Goal: Information Seeking & Learning: Learn about a topic

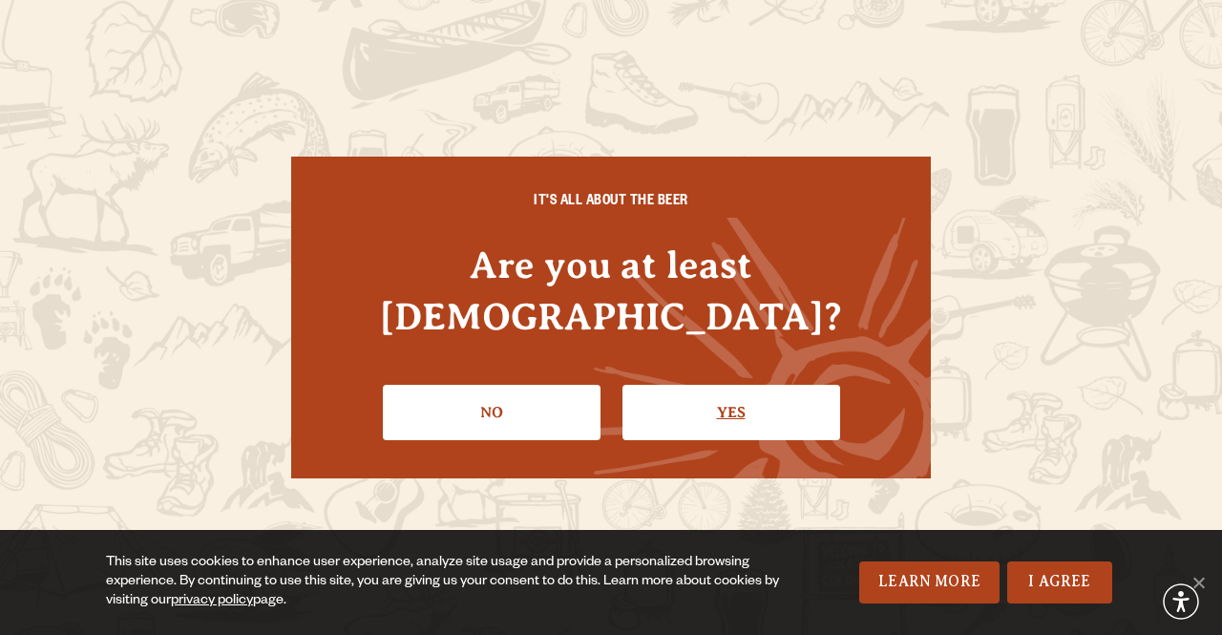
click at [729, 392] on link "Yes" at bounding box center [731, 412] width 218 height 55
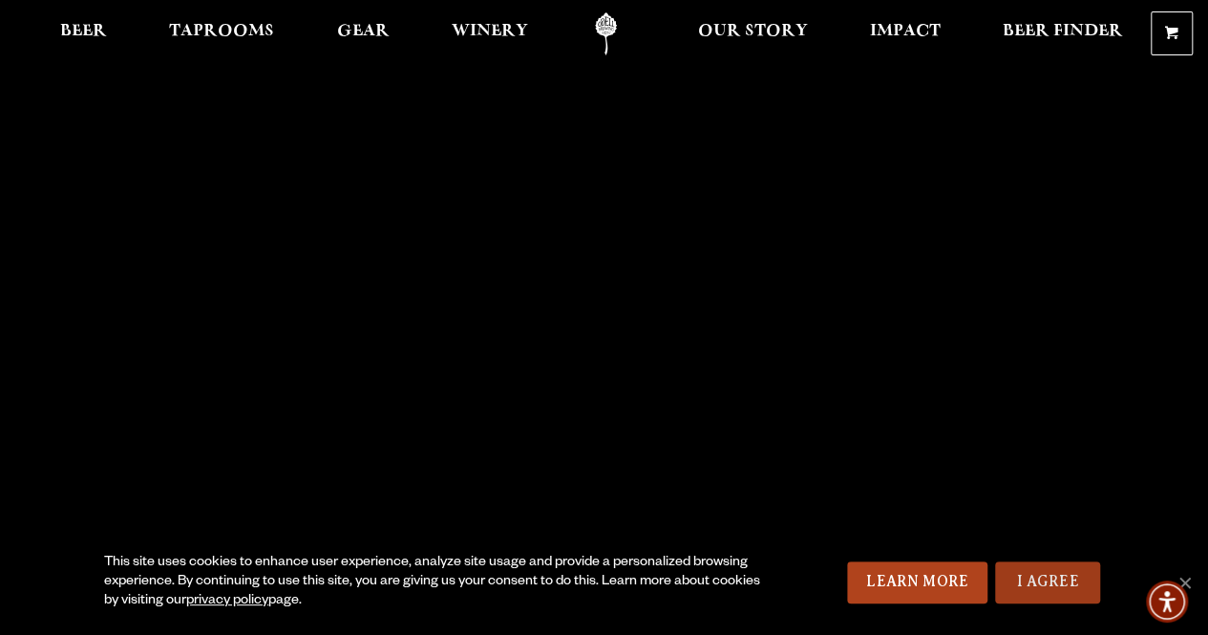
click at [1065, 585] on link "I Agree" at bounding box center [1047, 582] width 105 height 42
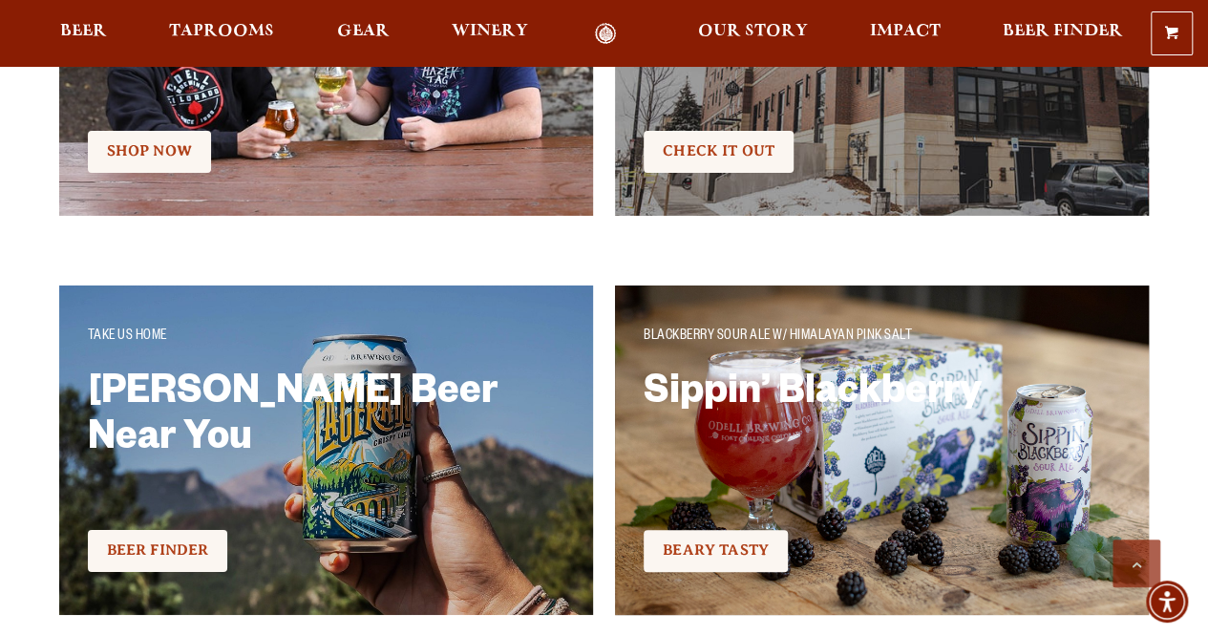
scroll to position [3341, 0]
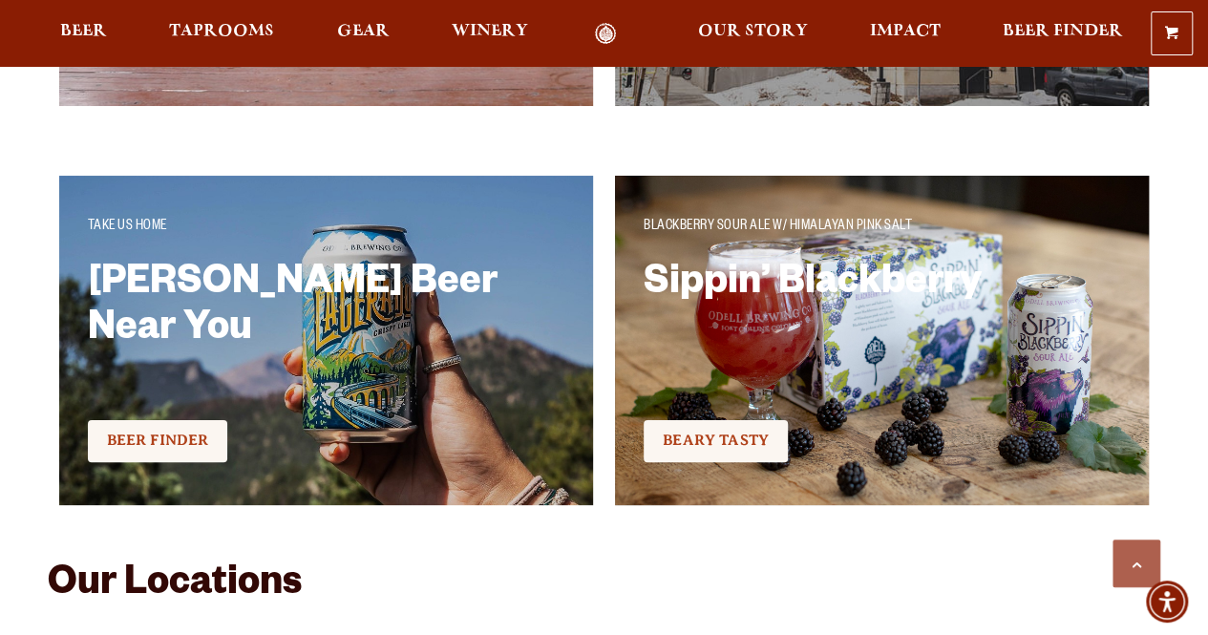
click at [874, 341] on h2 "Sippin’ Blackberry" at bounding box center [870, 325] width 454 height 124
click at [739, 434] on span "Beary Tasty" at bounding box center [716, 439] width 106 height 17
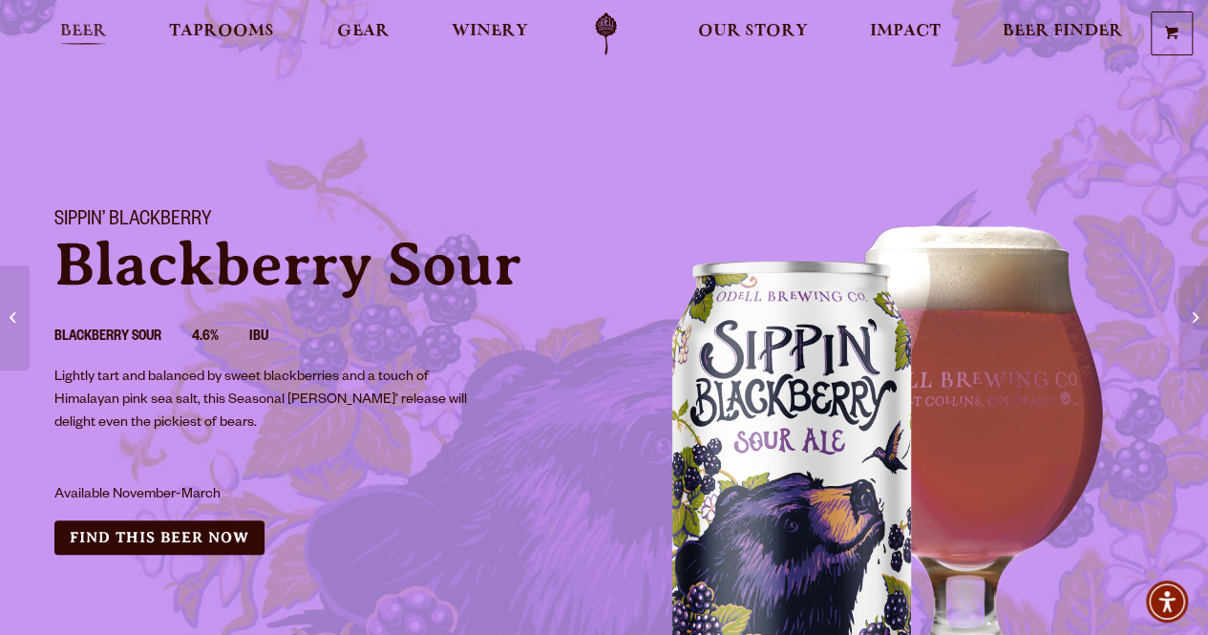
click at [67, 26] on span "Beer" at bounding box center [83, 31] width 47 height 15
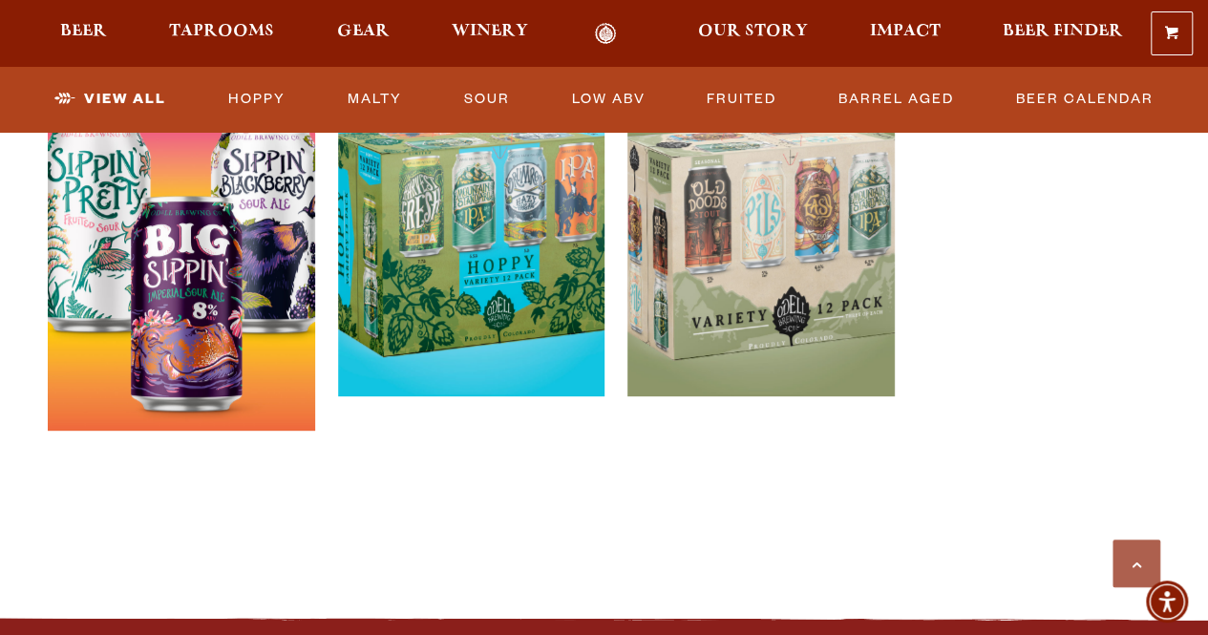
scroll to position [4009, 0]
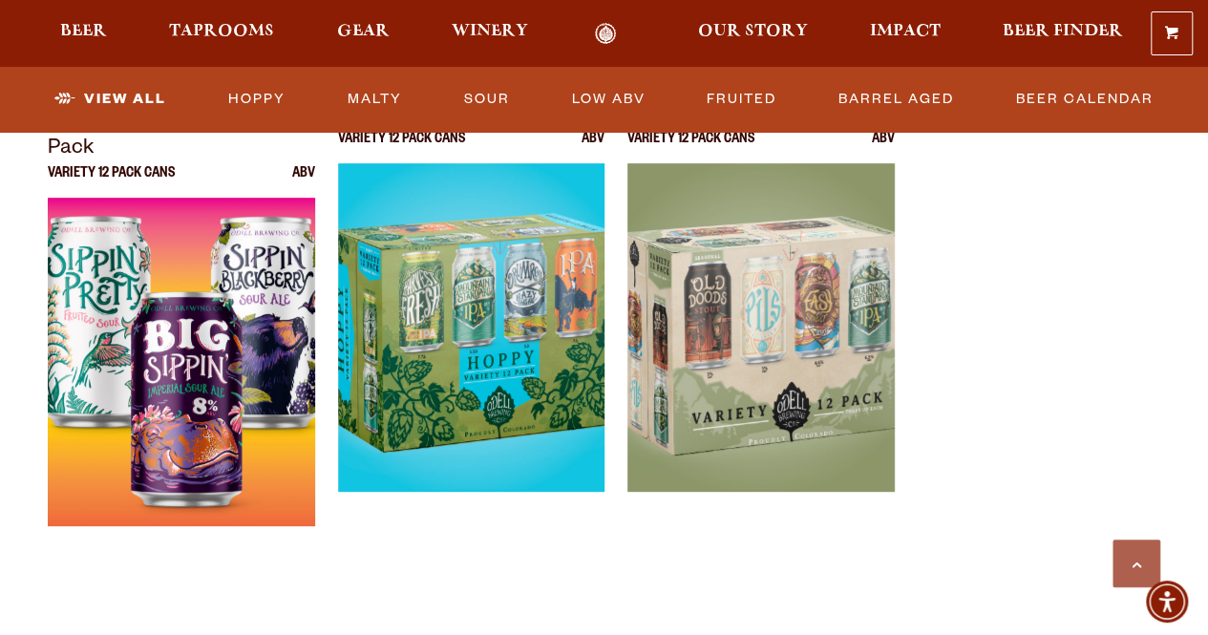
click at [193, 285] on img at bounding box center [181, 436] width 267 height 477
